Goal: Task Accomplishment & Management: Use online tool/utility

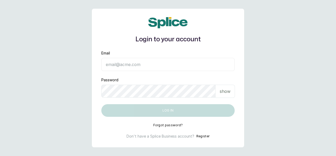
click at [119, 65] on input "Email" at bounding box center [167, 64] width 133 height 13
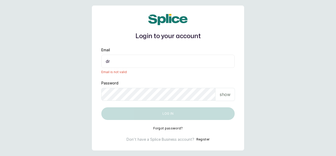
type input "drseyiprograms@gmail.com"
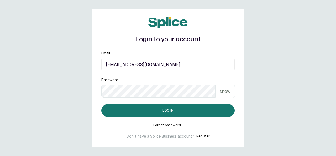
click at [223, 92] on p "show" at bounding box center [225, 91] width 11 height 6
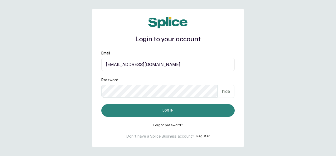
click at [185, 109] on button "Log in" at bounding box center [167, 110] width 133 height 13
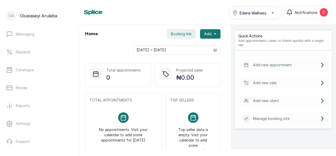
scroll to position [116, 0]
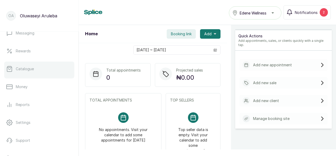
click at [24, 70] on p "Catalogue" at bounding box center [25, 68] width 18 height 5
